Goal: Task Accomplishment & Management: Manage account settings

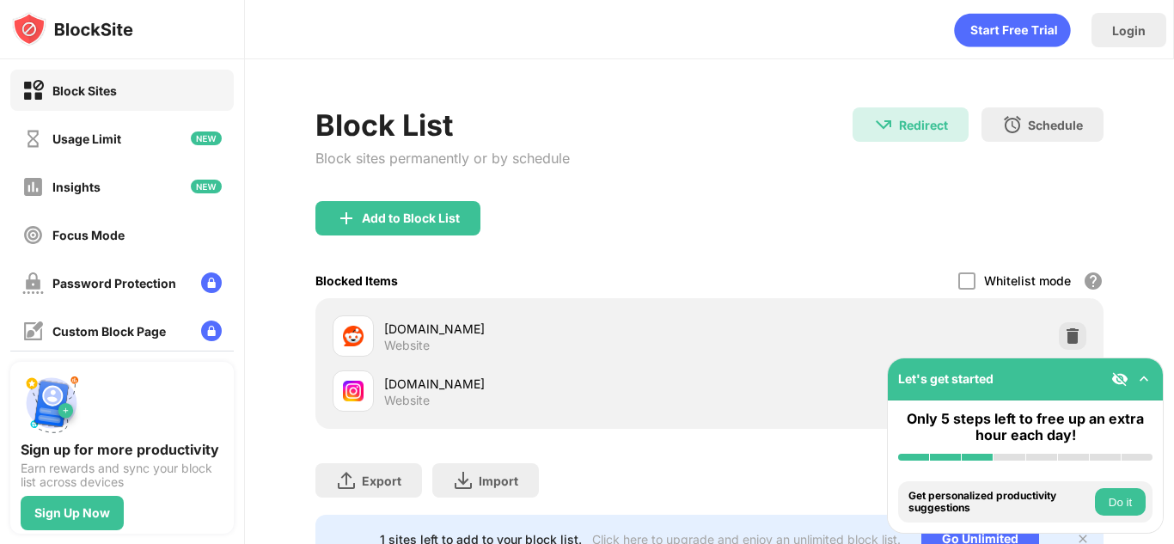
scroll to position [80, 0]
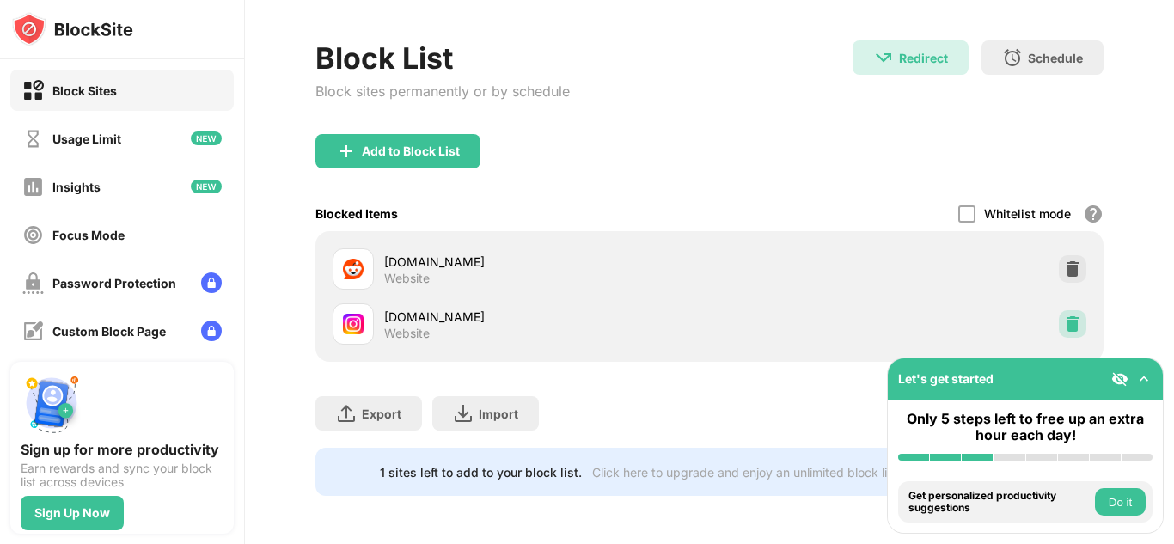
click at [1064, 315] on img at bounding box center [1072, 323] width 17 height 17
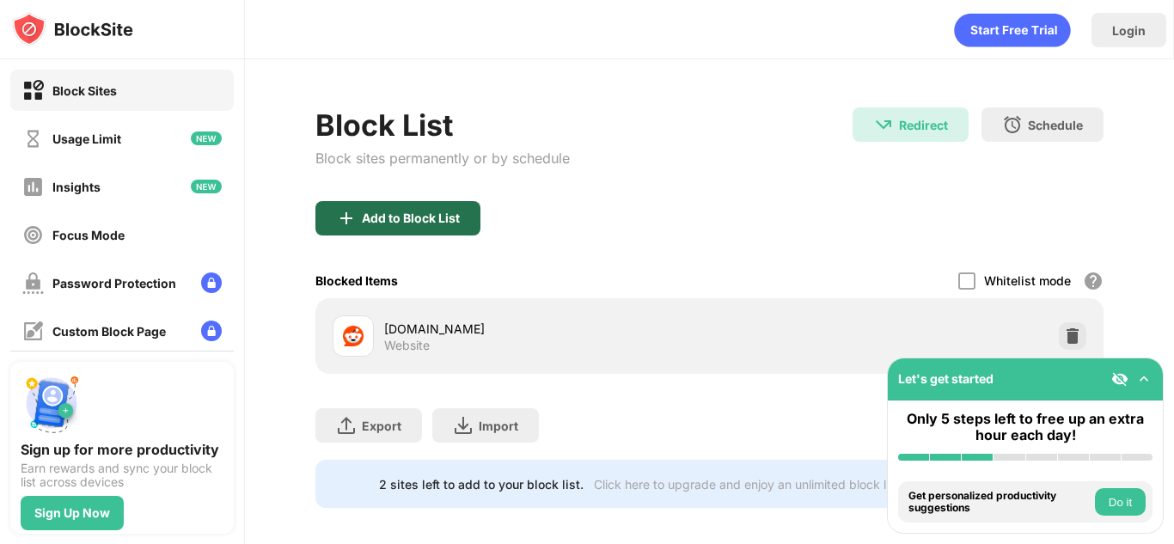
click at [454, 216] on div "Add to Block List" at bounding box center [411, 218] width 98 height 14
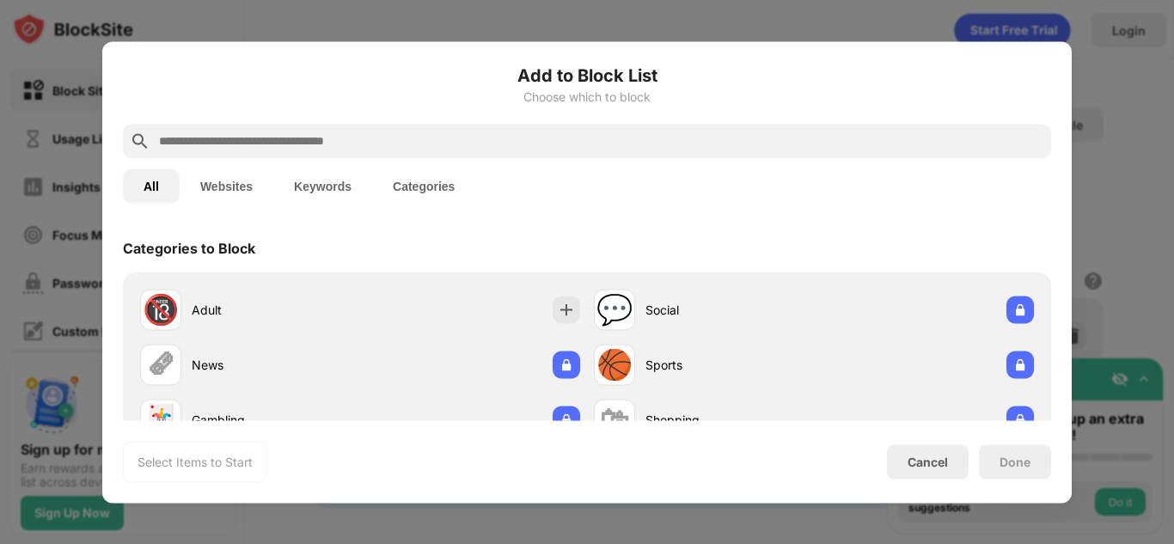
click at [422, 141] on input "text" at bounding box center [600, 141] width 887 height 21
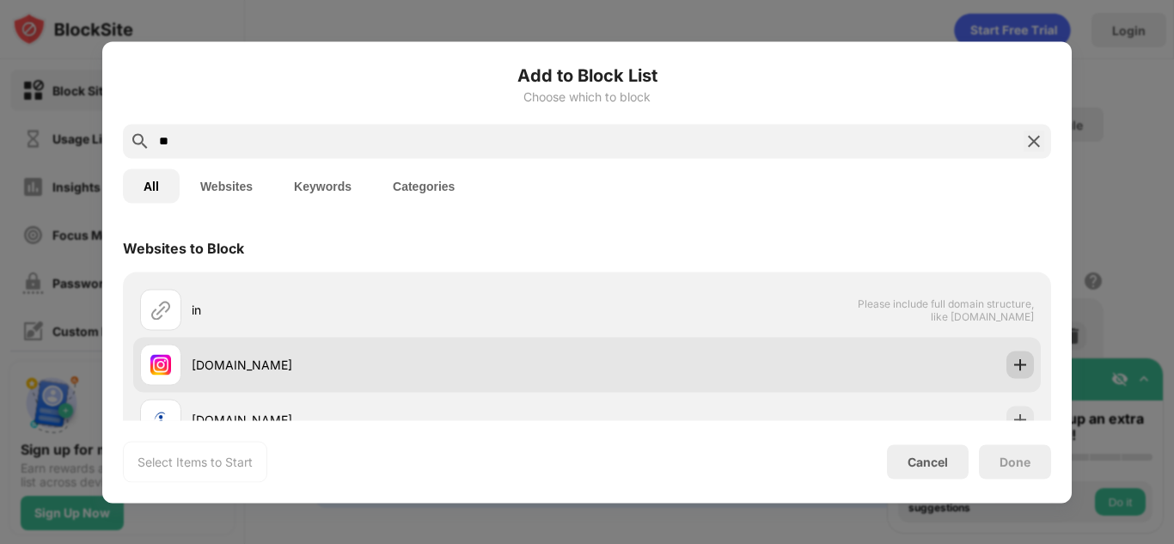
type input "**"
click at [1006, 364] on div at bounding box center [1019, 364] width 27 height 27
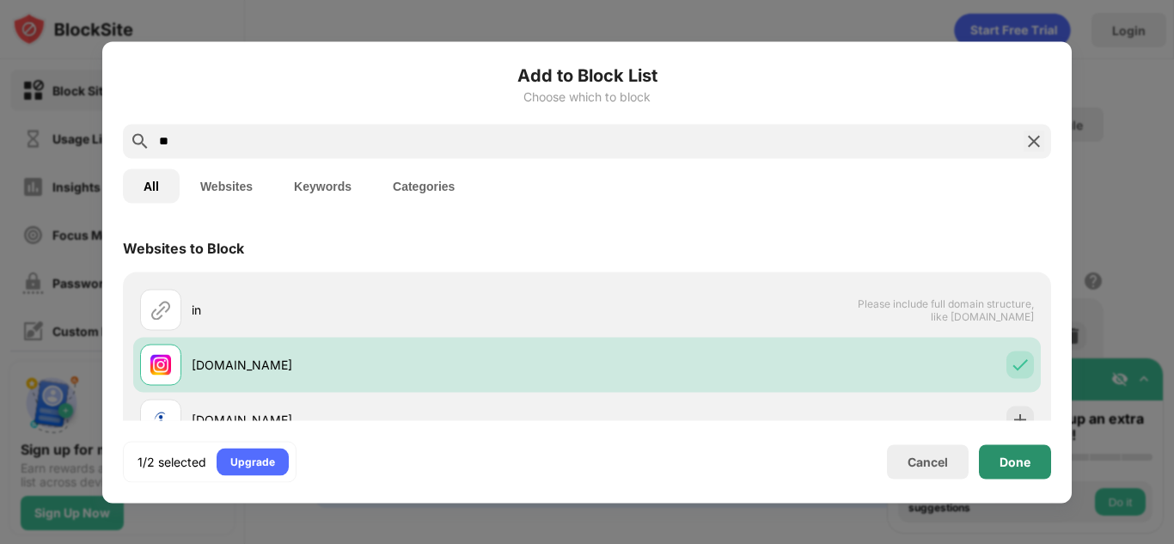
click at [1001, 463] on div "Done" at bounding box center [1014, 461] width 31 height 14
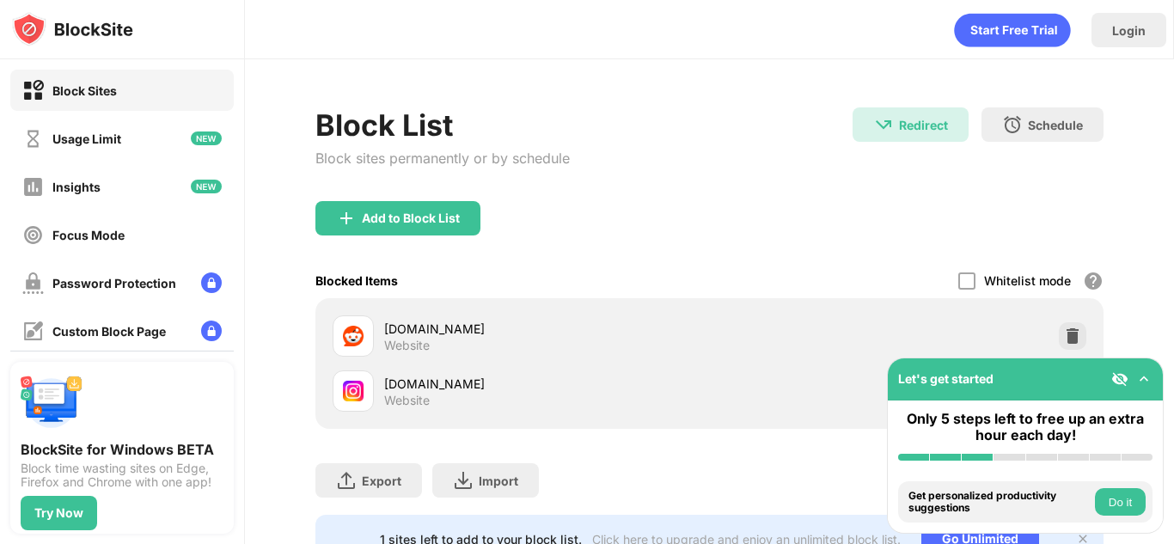
scroll to position [80, 0]
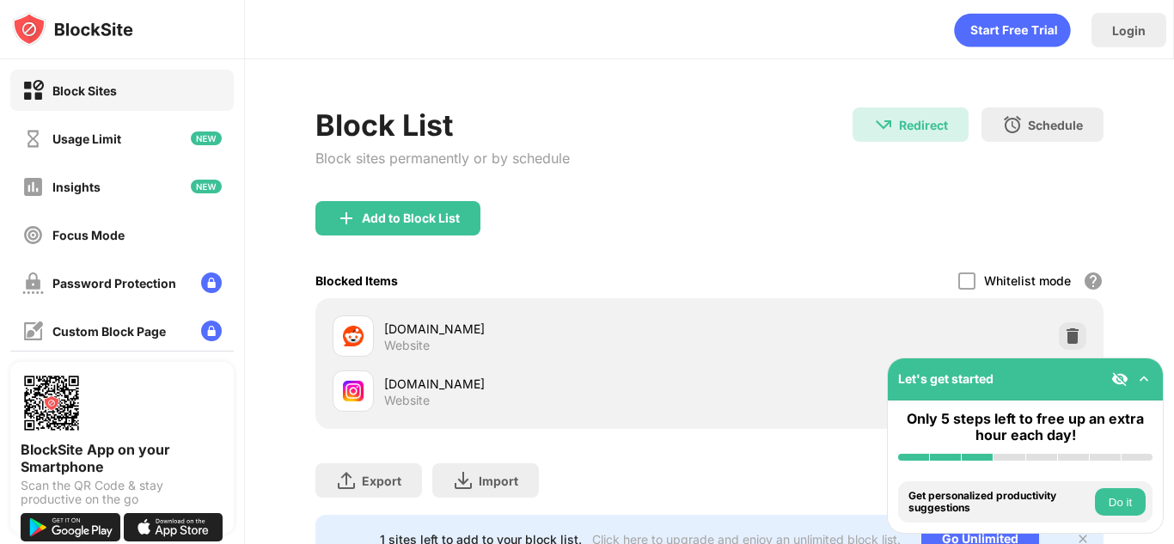
scroll to position [80, 0]
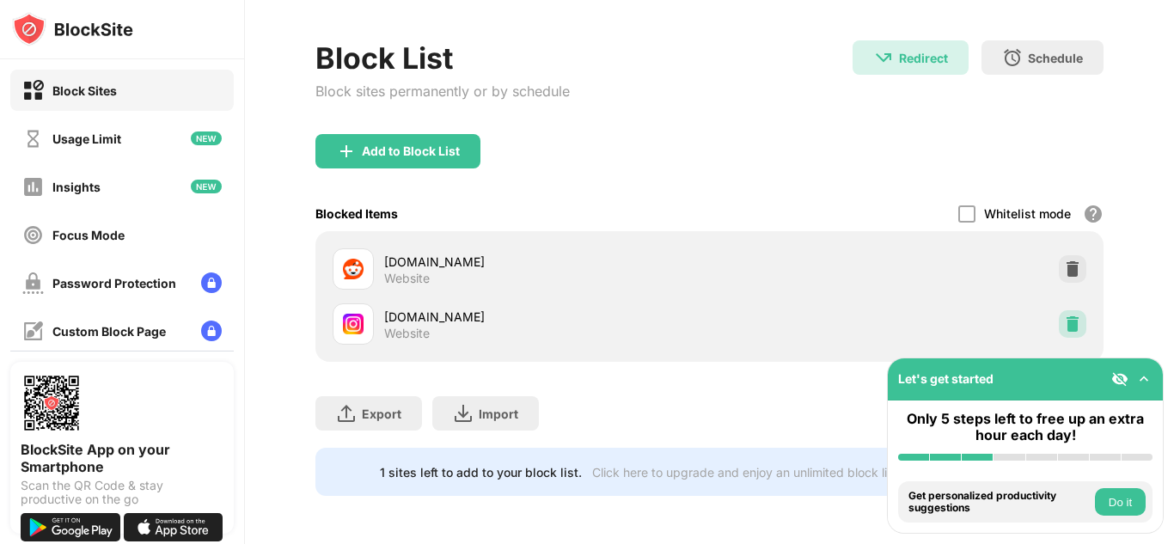
click at [1064, 315] on img at bounding box center [1072, 323] width 17 height 17
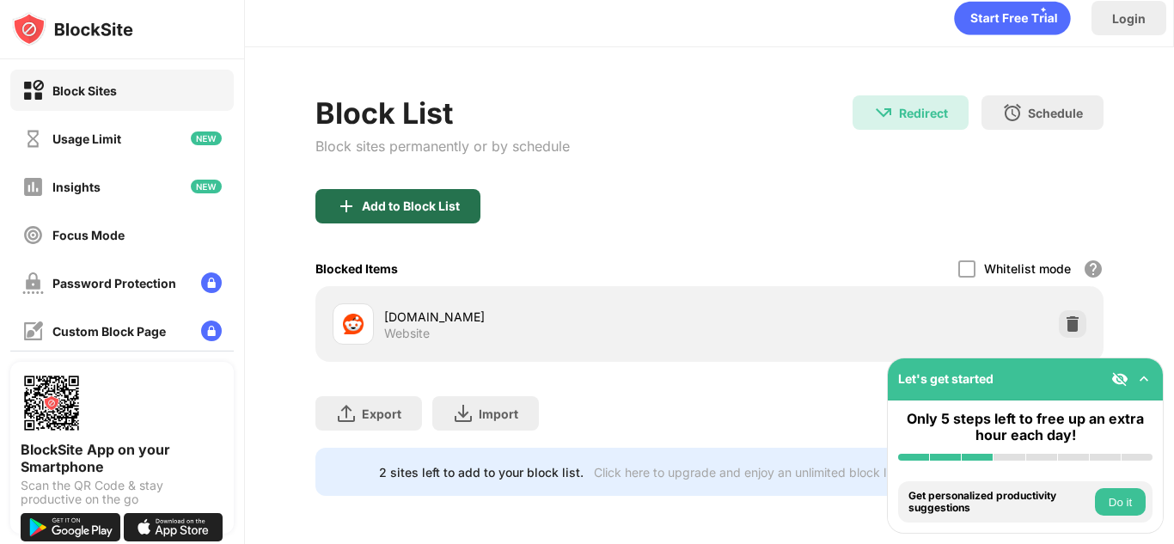
click at [458, 189] on div "Add to Block List" at bounding box center [397, 206] width 165 height 34
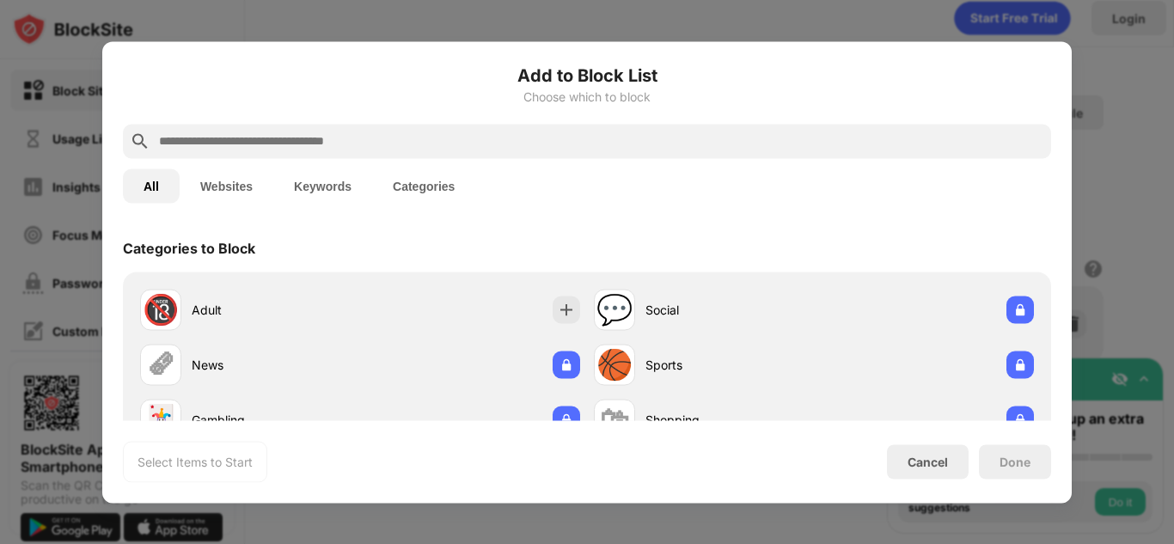
click at [428, 131] on input "text" at bounding box center [600, 141] width 887 height 21
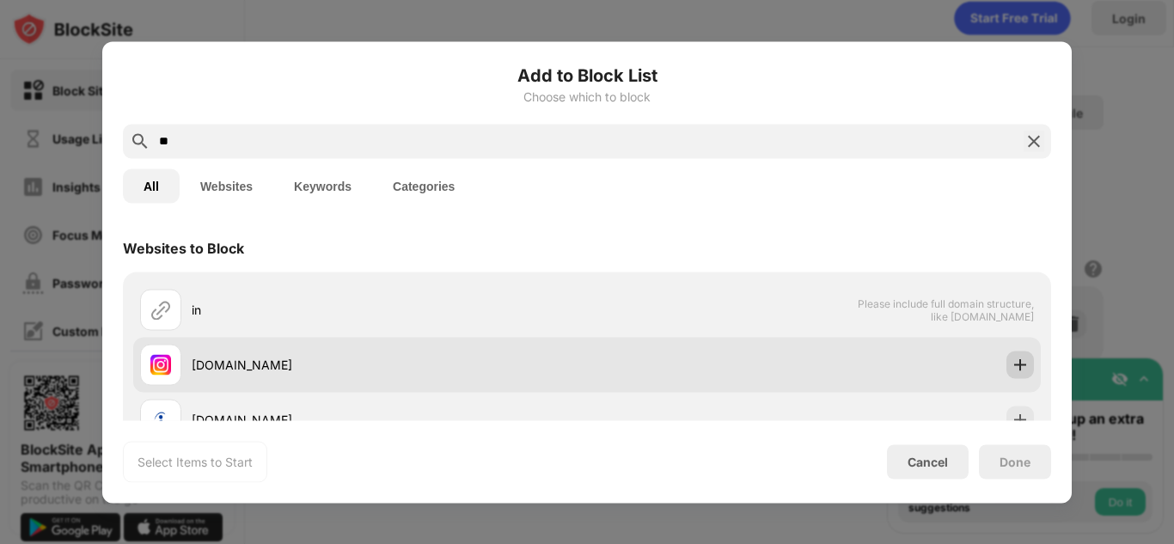
type input "**"
click at [1011, 362] on img at bounding box center [1019, 364] width 17 height 17
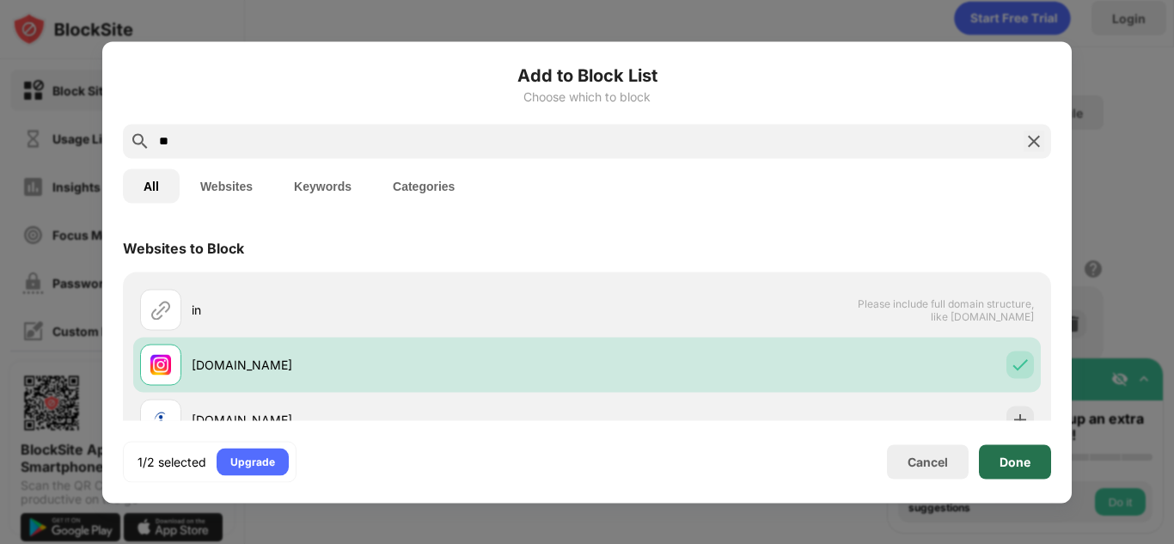
click at [1011, 455] on div "Done" at bounding box center [1014, 461] width 31 height 14
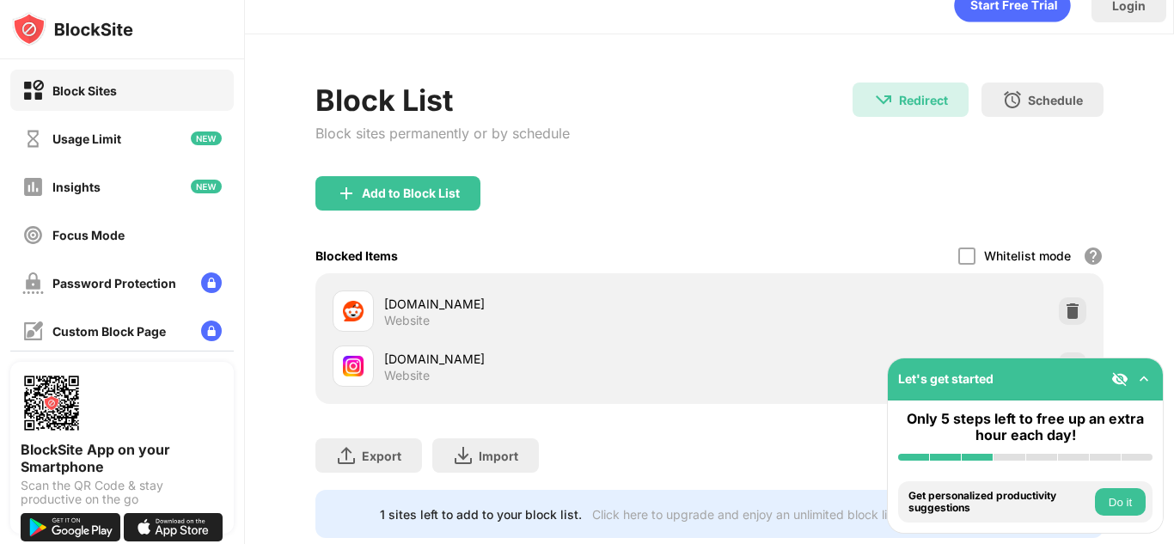
scroll to position [80, 0]
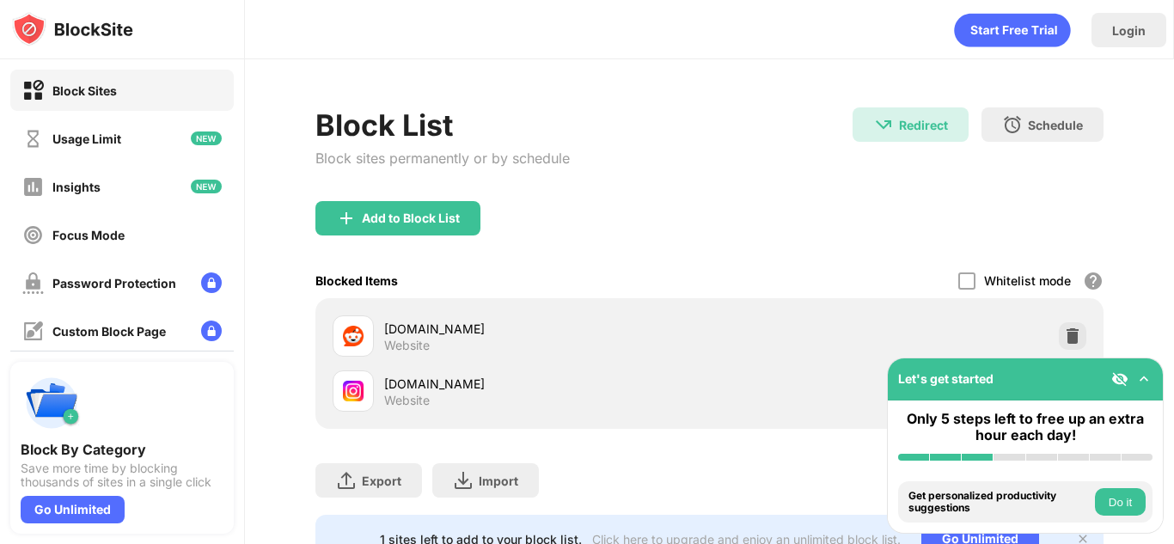
scroll to position [80, 0]
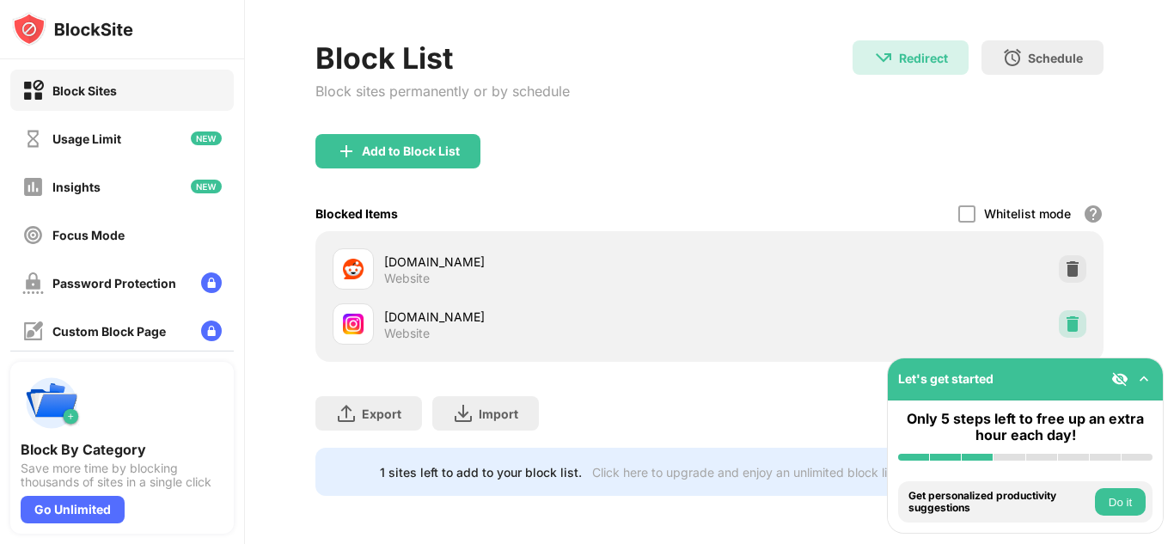
click at [1058, 321] on div at bounding box center [1071, 323] width 27 height 27
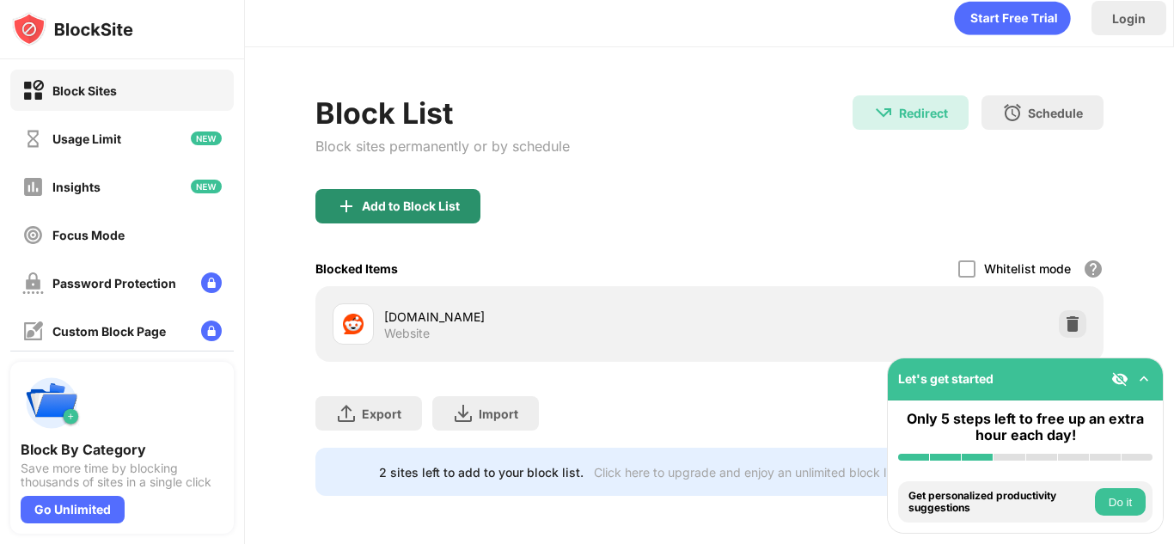
click at [443, 199] on div "Add to Block List" at bounding box center [411, 206] width 98 height 14
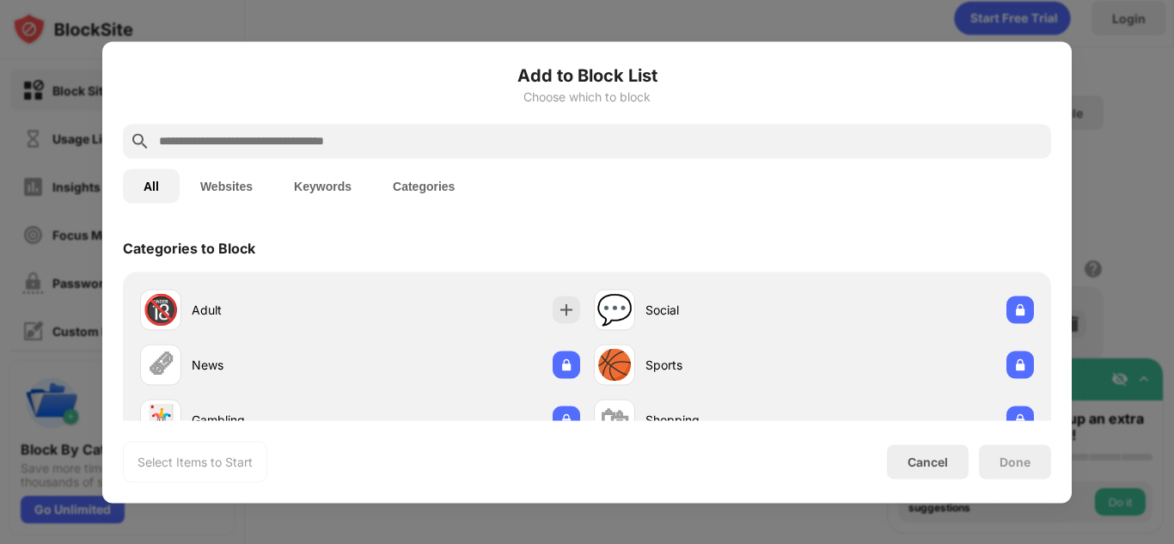
click at [473, 143] on input "text" at bounding box center [600, 141] width 887 height 21
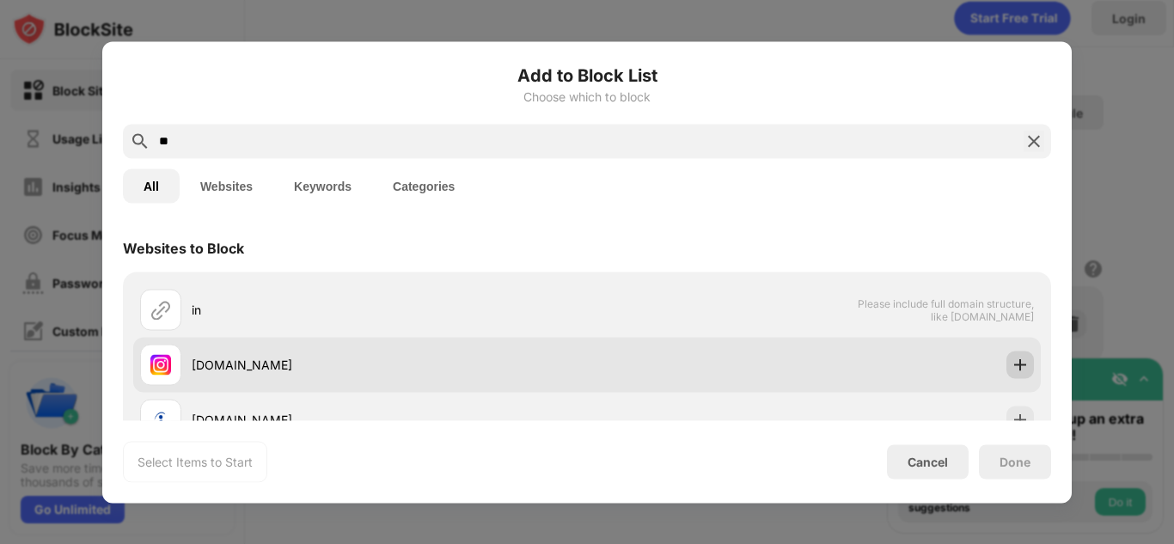
type input "**"
click at [1011, 370] on img at bounding box center [1019, 364] width 17 height 17
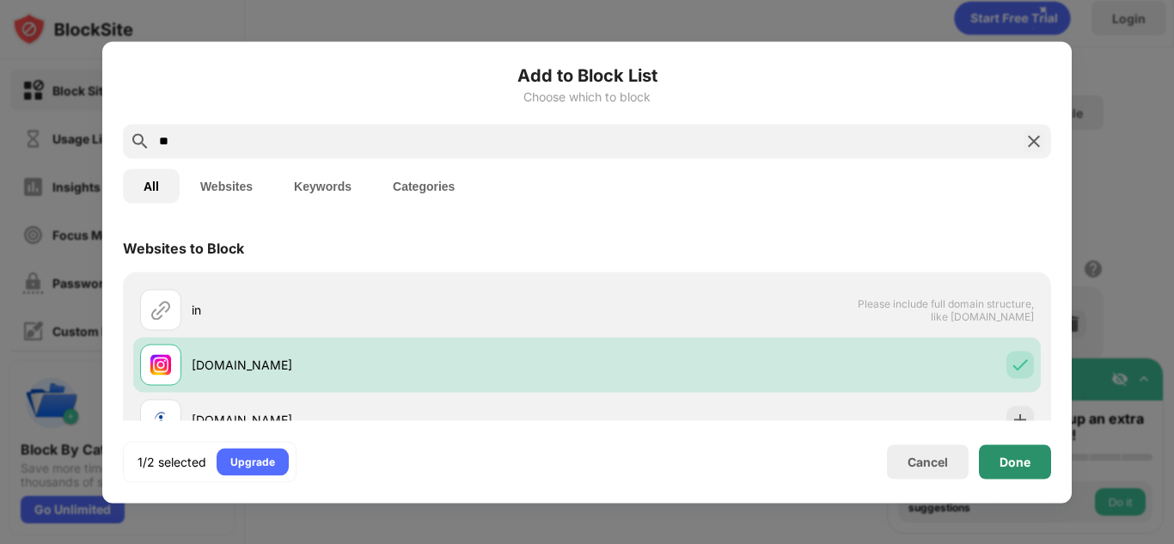
click at [985, 473] on div "Done" at bounding box center [1014, 461] width 72 height 34
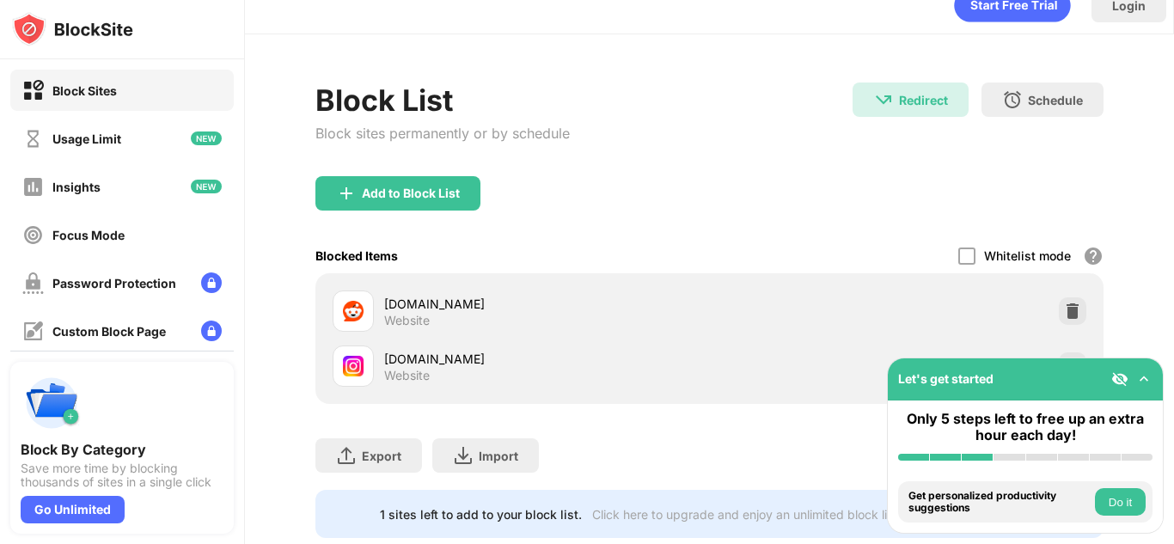
scroll to position [80, 0]
